Goal: Task Accomplishment & Management: Manage account settings

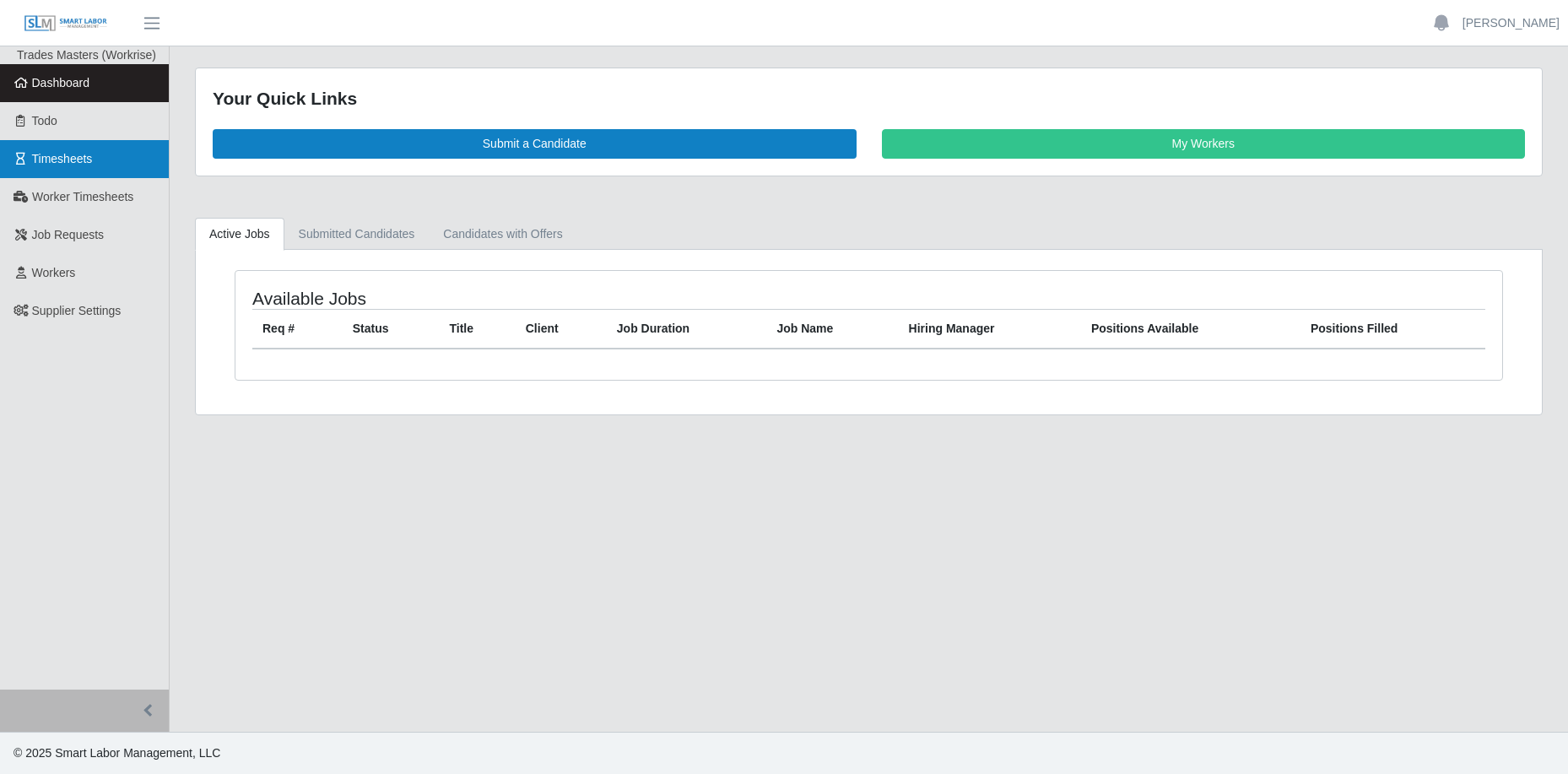
drag, startPoint x: 82, startPoint y: 152, endPoint x: 132, endPoint y: 169, distance: 52.8
click at [82, 152] on span "Timesheets" at bounding box center [62, 158] width 61 height 14
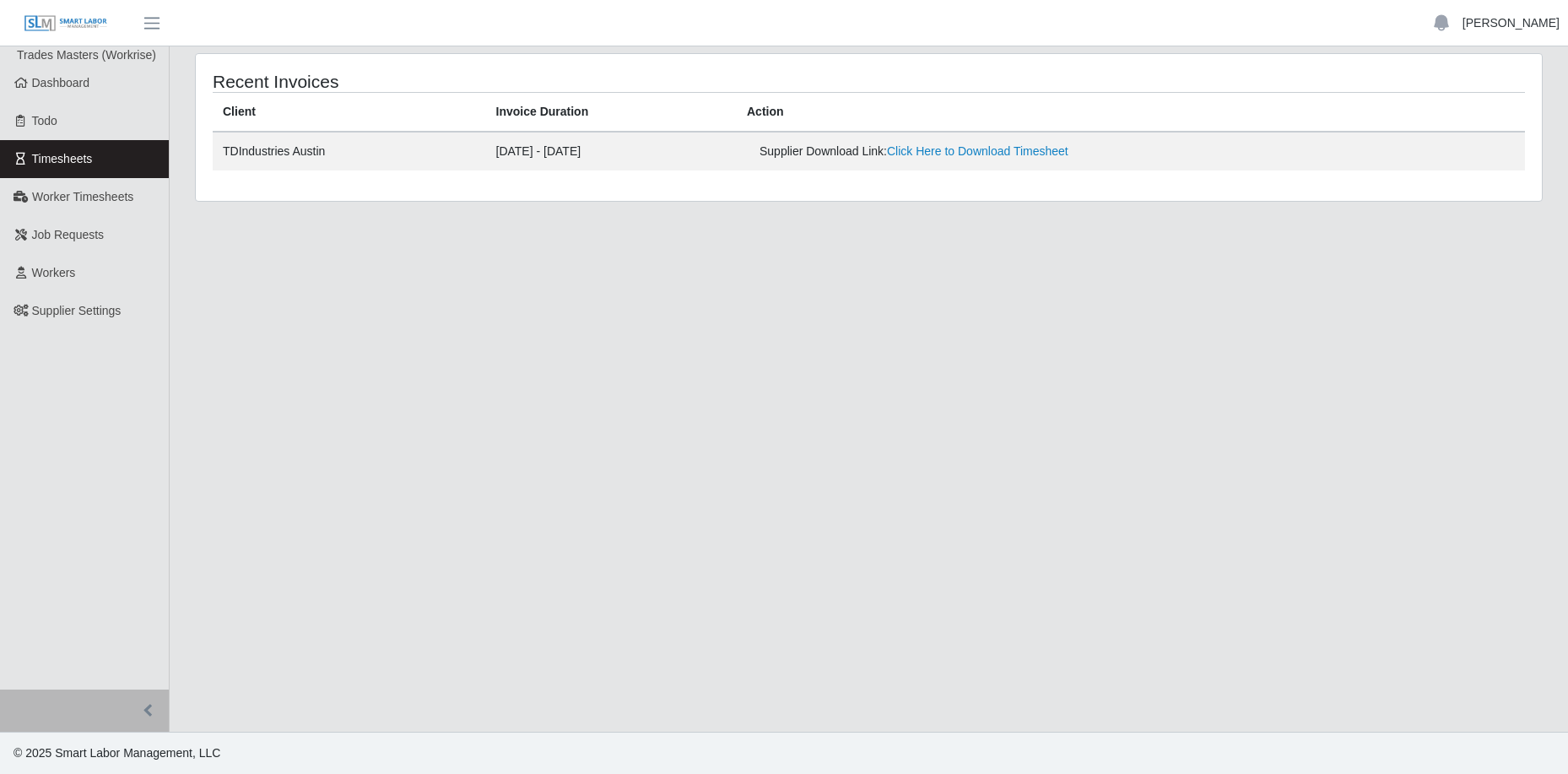
click at [1513, 19] on link "[PERSON_NAME]" at bounding box center [1511, 24] width 97 height 18
click at [1459, 112] on link "Logout" at bounding box center [1492, 117] width 152 height 35
